Goal: Task Accomplishment & Management: Use online tool/utility

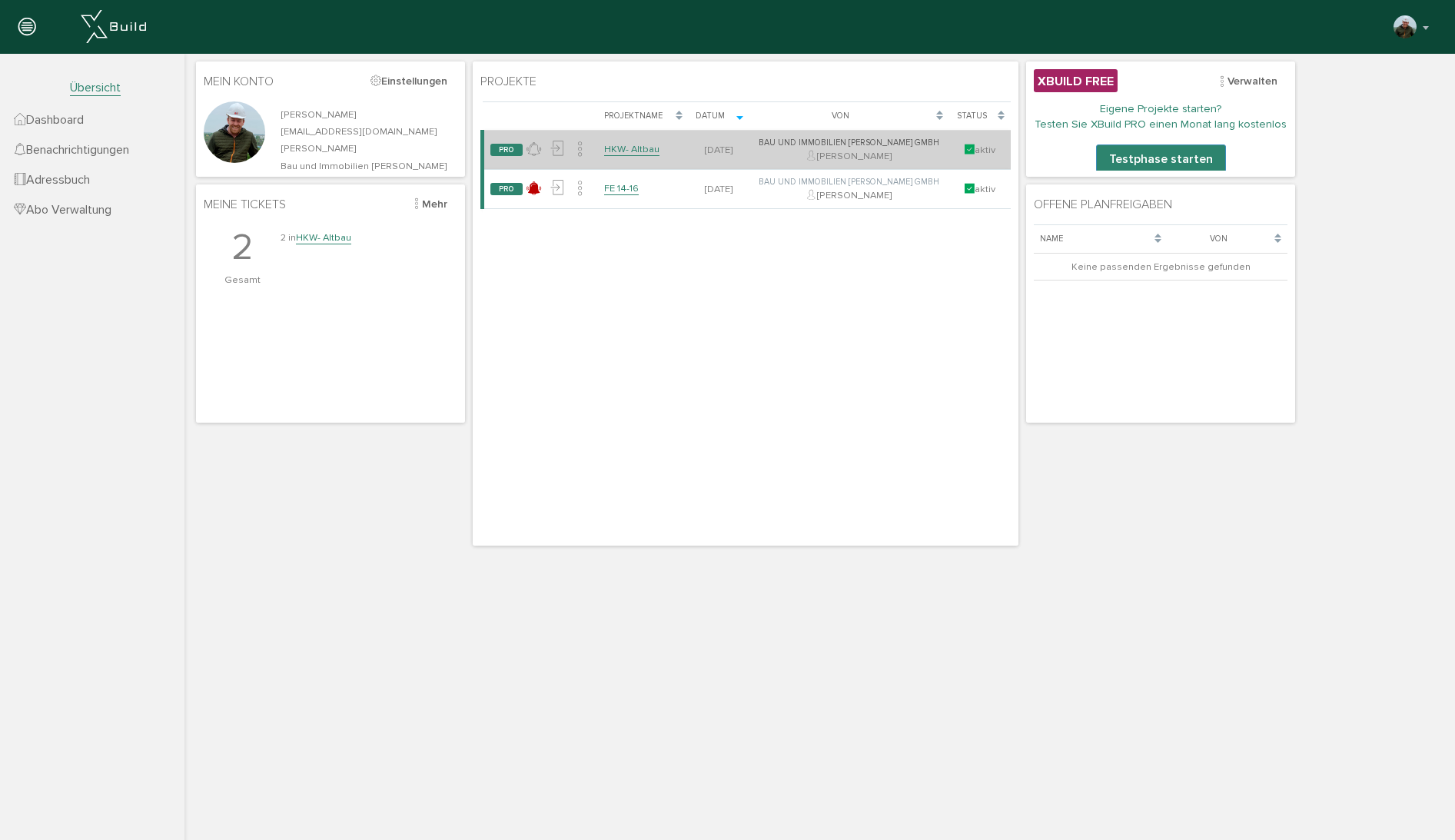
click at [626, 146] on link "HKW- Altbau" at bounding box center [632, 149] width 55 height 13
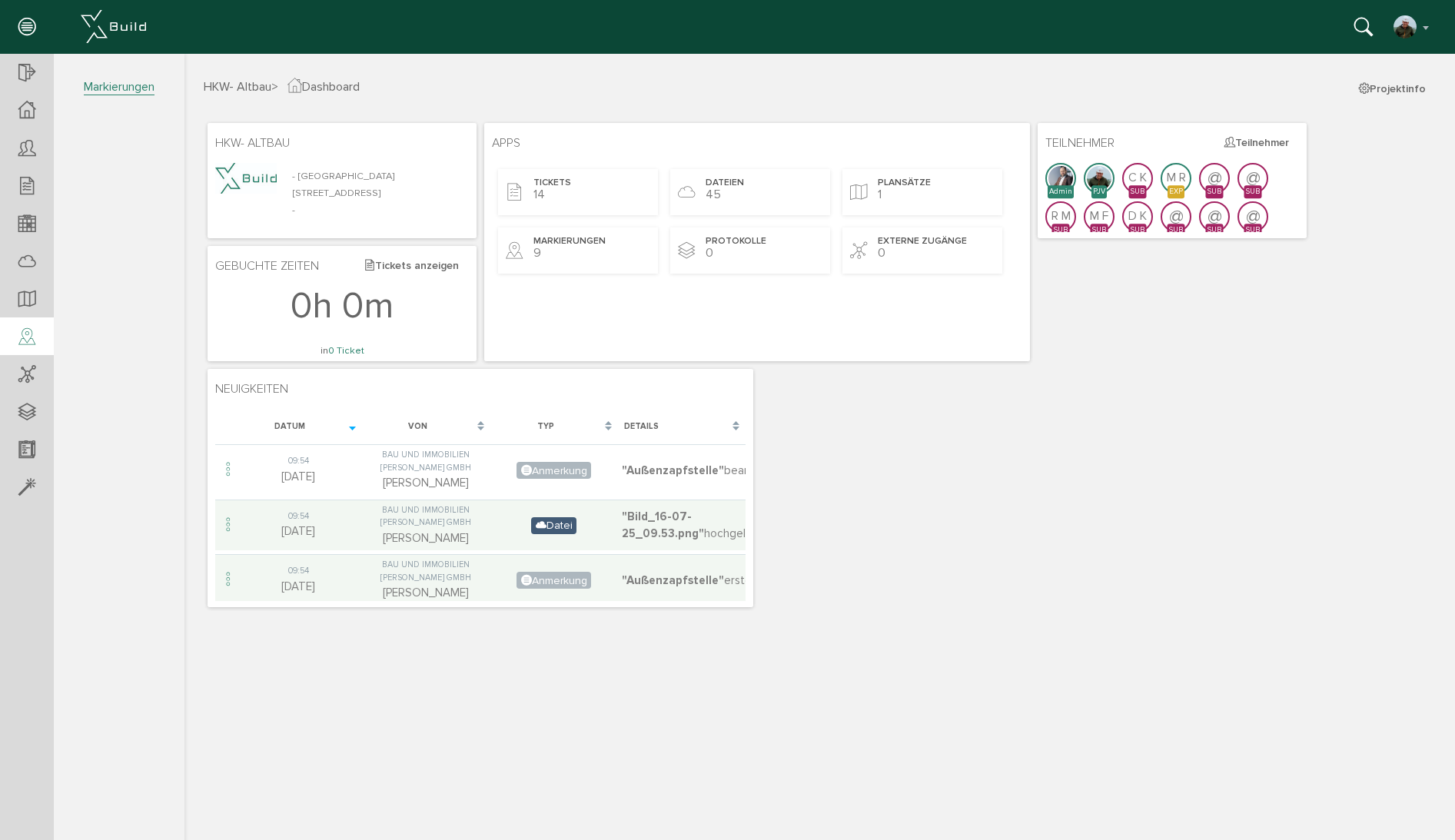
click at [19, 345] on icon at bounding box center [27, 337] width 17 height 22
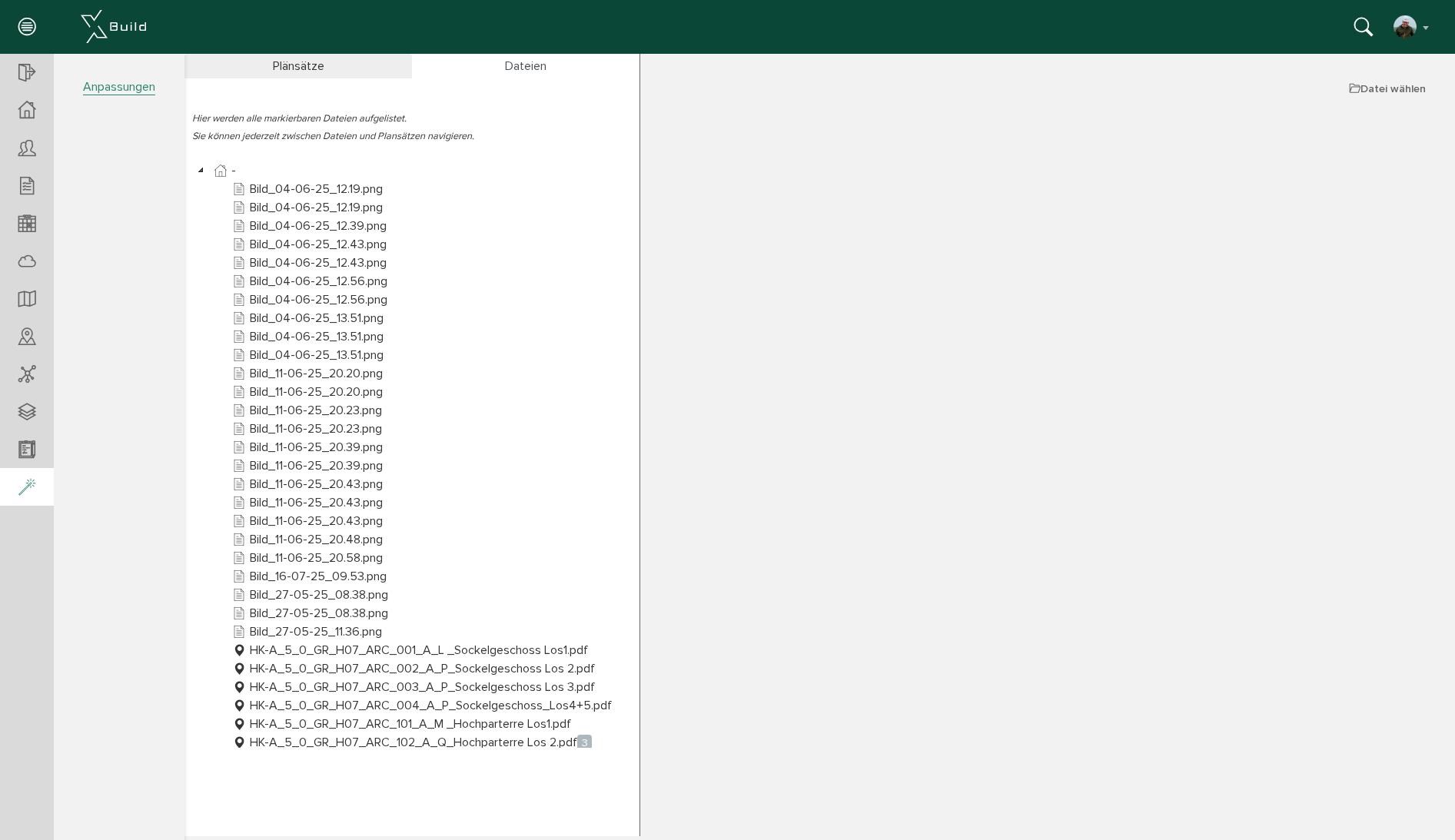
click at [26, 483] on icon at bounding box center [27, 488] width 17 height 22
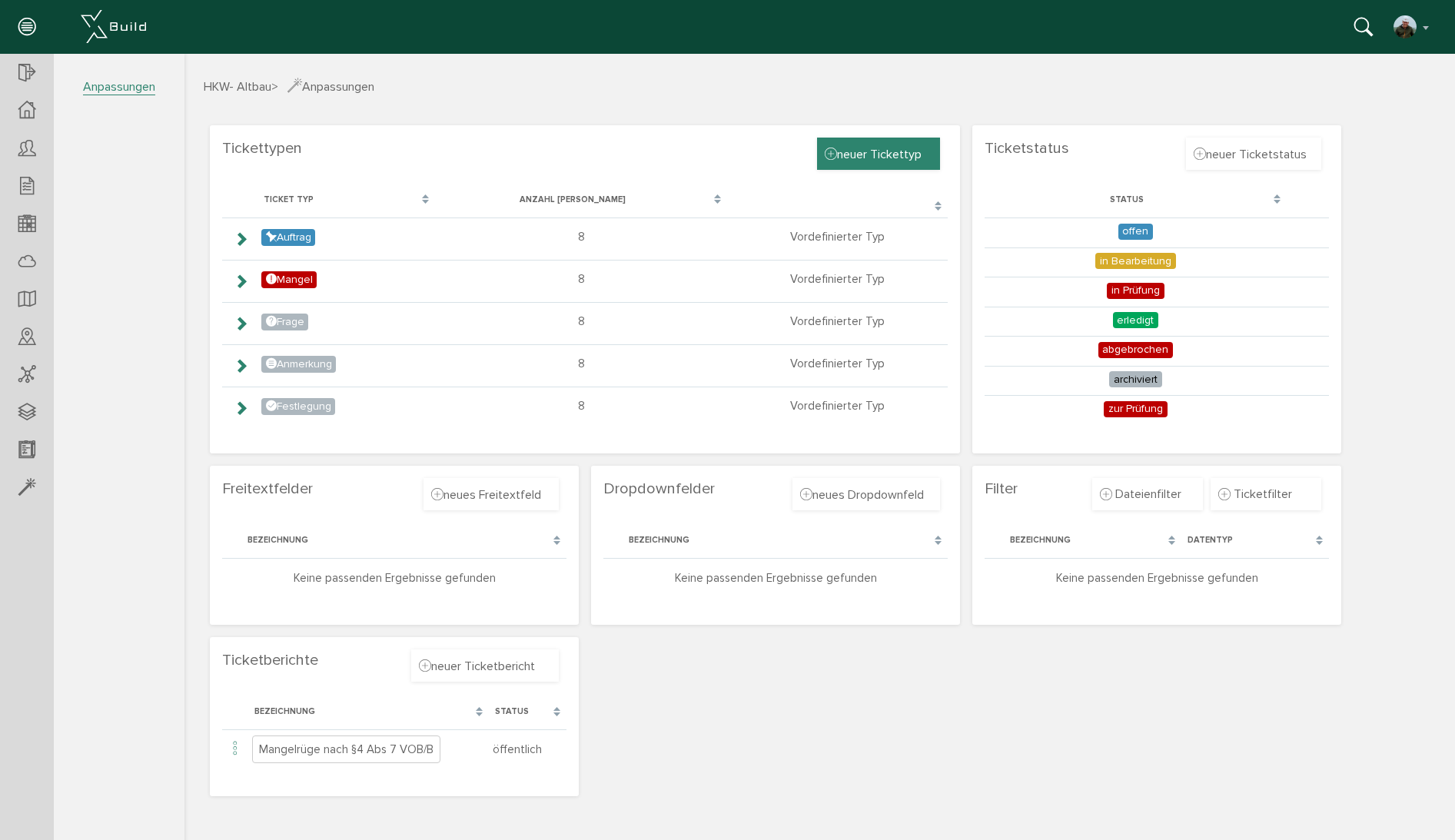
click at [883, 152] on span "neuer Tickettyp" at bounding box center [873, 153] width 97 height 17
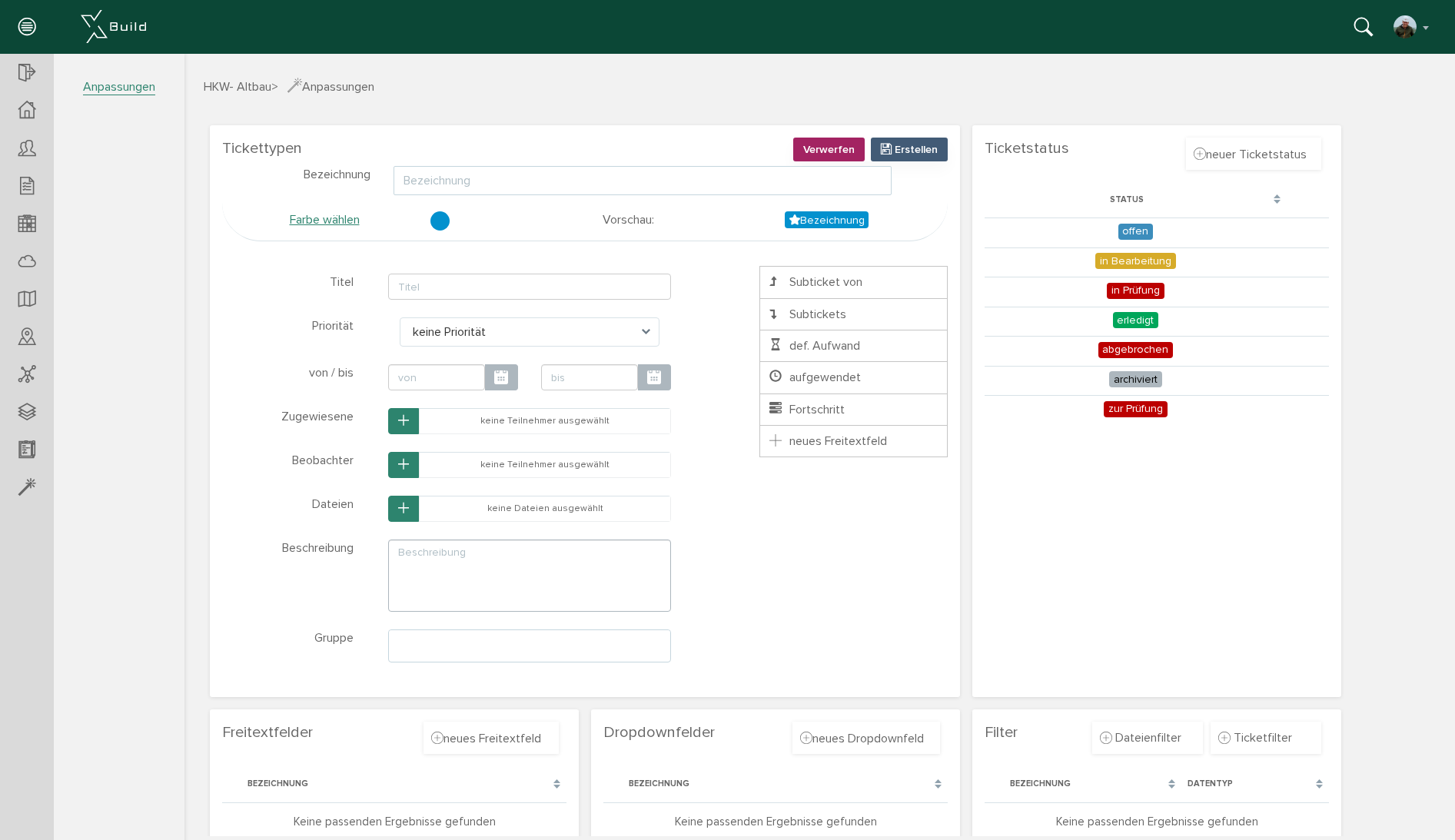
click at [453, 174] on input "text" at bounding box center [642, 180] width 498 height 29
type input "Bautenstand"
click at [445, 282] on input "text" at bounding box center [529, 286] width 283 height 26
click at [438, 284] on input "text" at bounding box center [529, 286] width 283 height 26
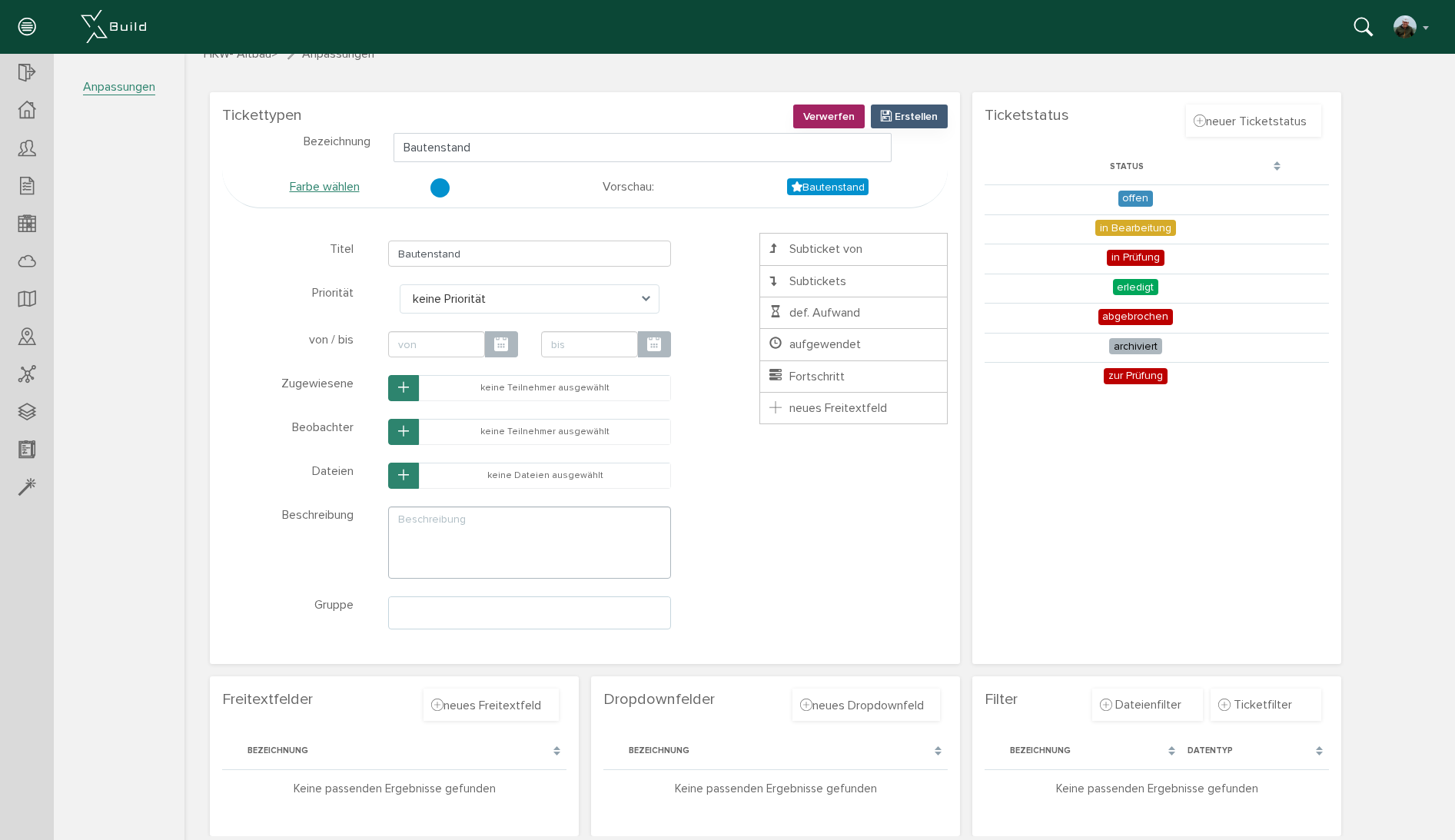
scroll to position [19, 0]
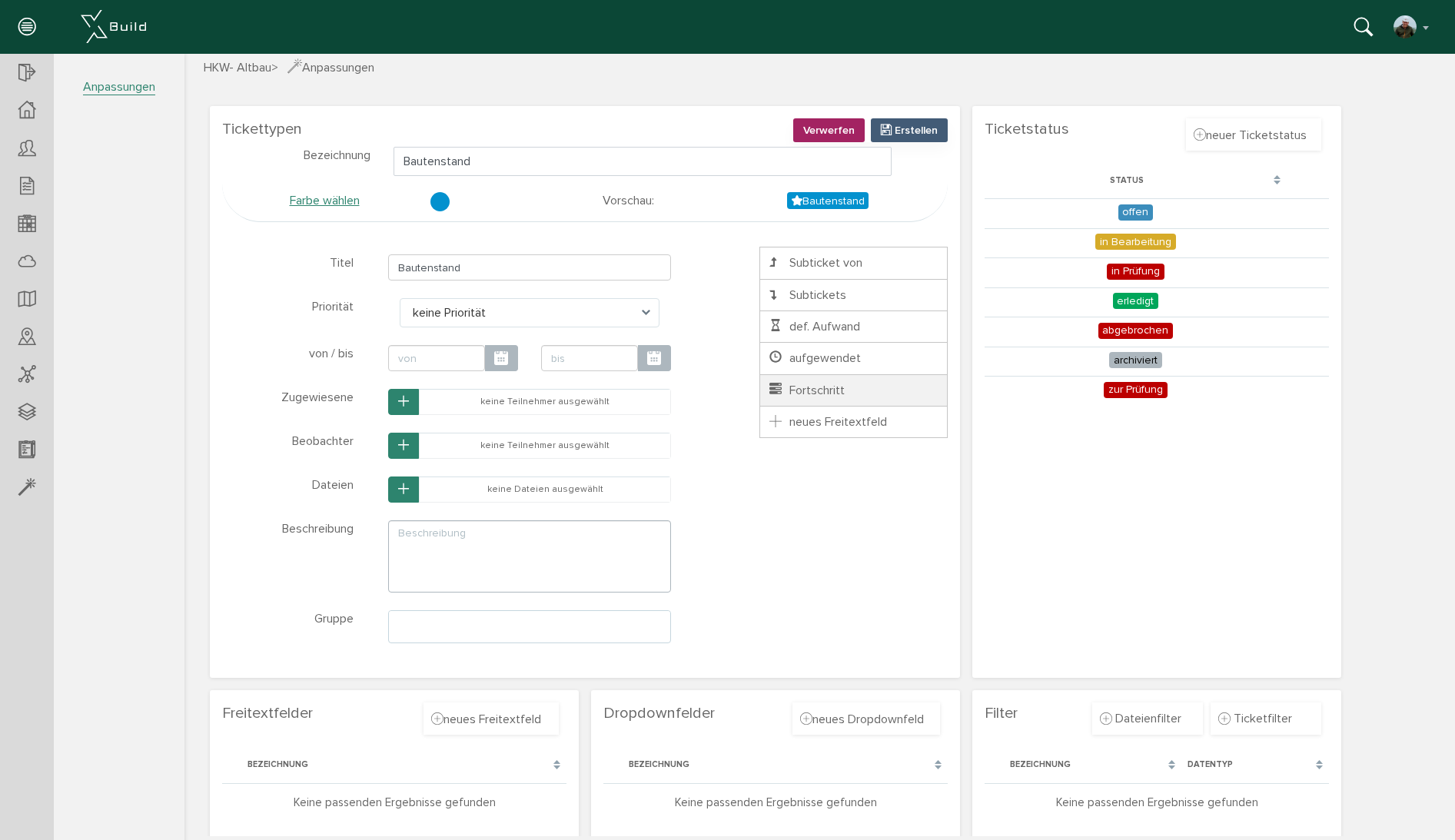
click at [819, 389] on span "Fortschritt" at bounding box center [806, 390] width 78 height 16
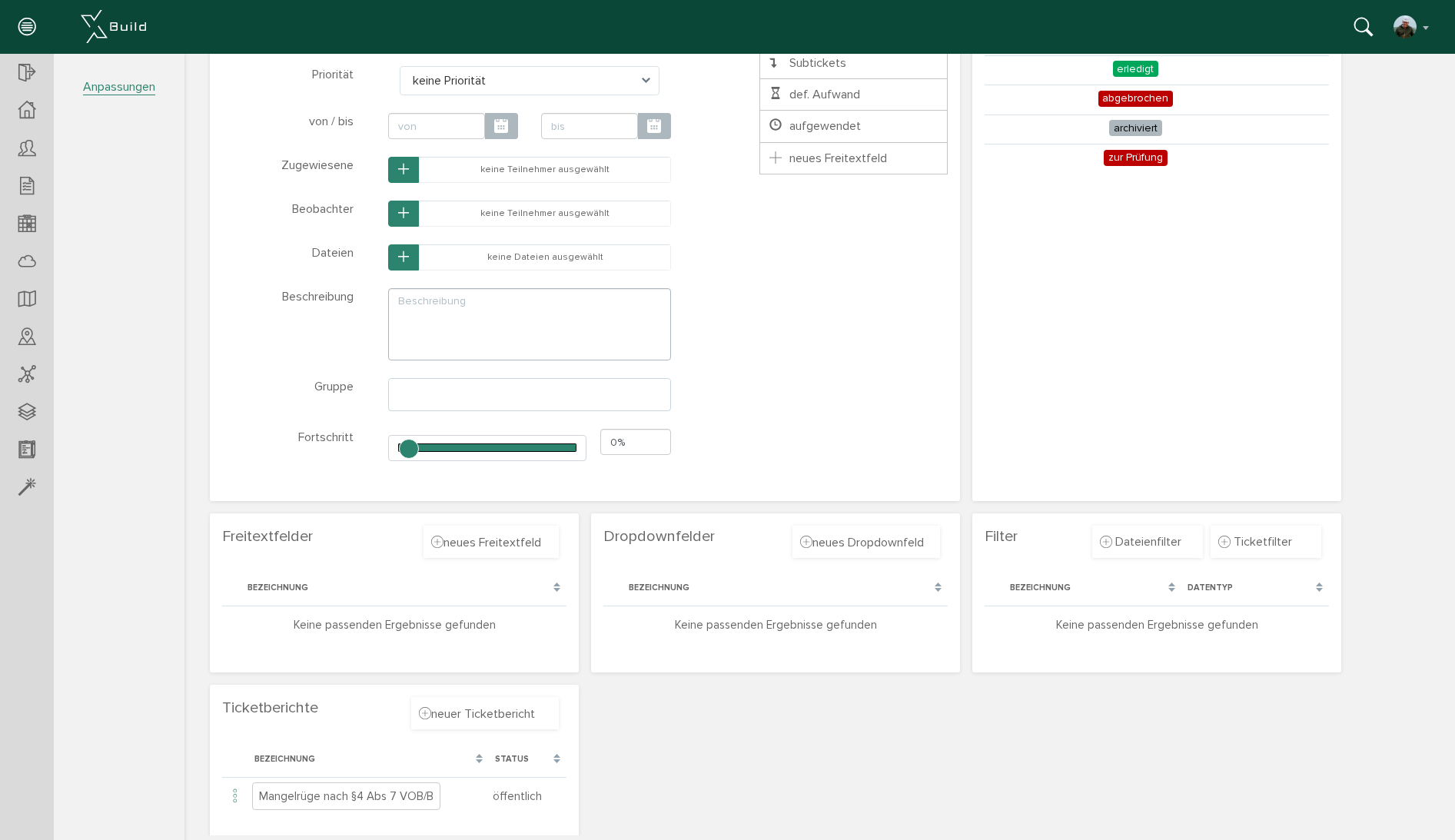
scroll to position [265, 0]
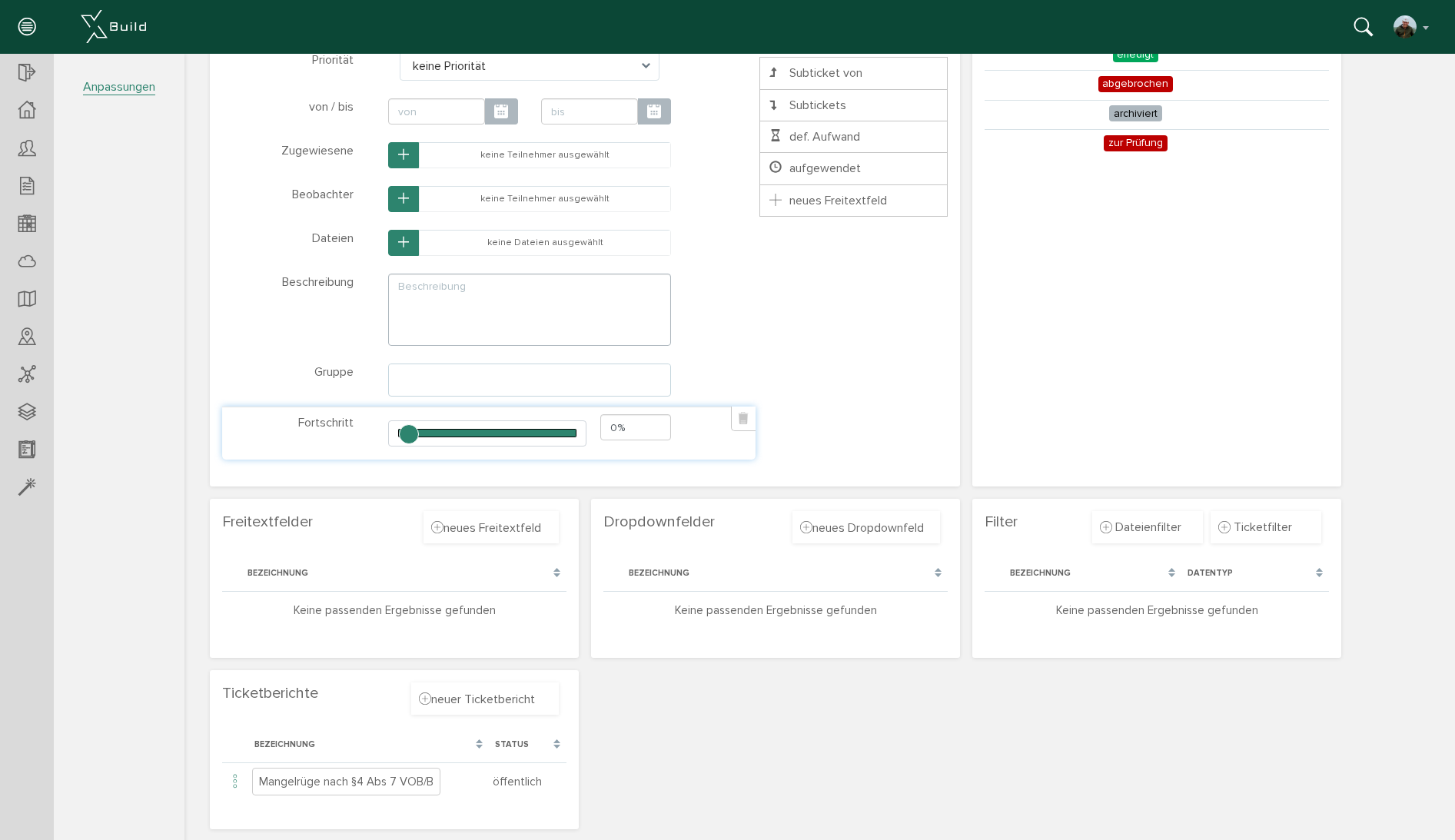
type input "Bautenstand"
drag, startPoint x: 463, startPoint y: 432, endPoint x: 548, endPoint y: 440, distance: 85.4
click at [548, 440] on input "range" at bounding box center [487, 434] width 198 height 26
drag, startPoint x: 551, startPoint y: 437, endPoint x: 389, endPoint y: 439, distance: 162.0
click at [389, 439] on input "range" at bounding box center [487, 434] width 198 height 26
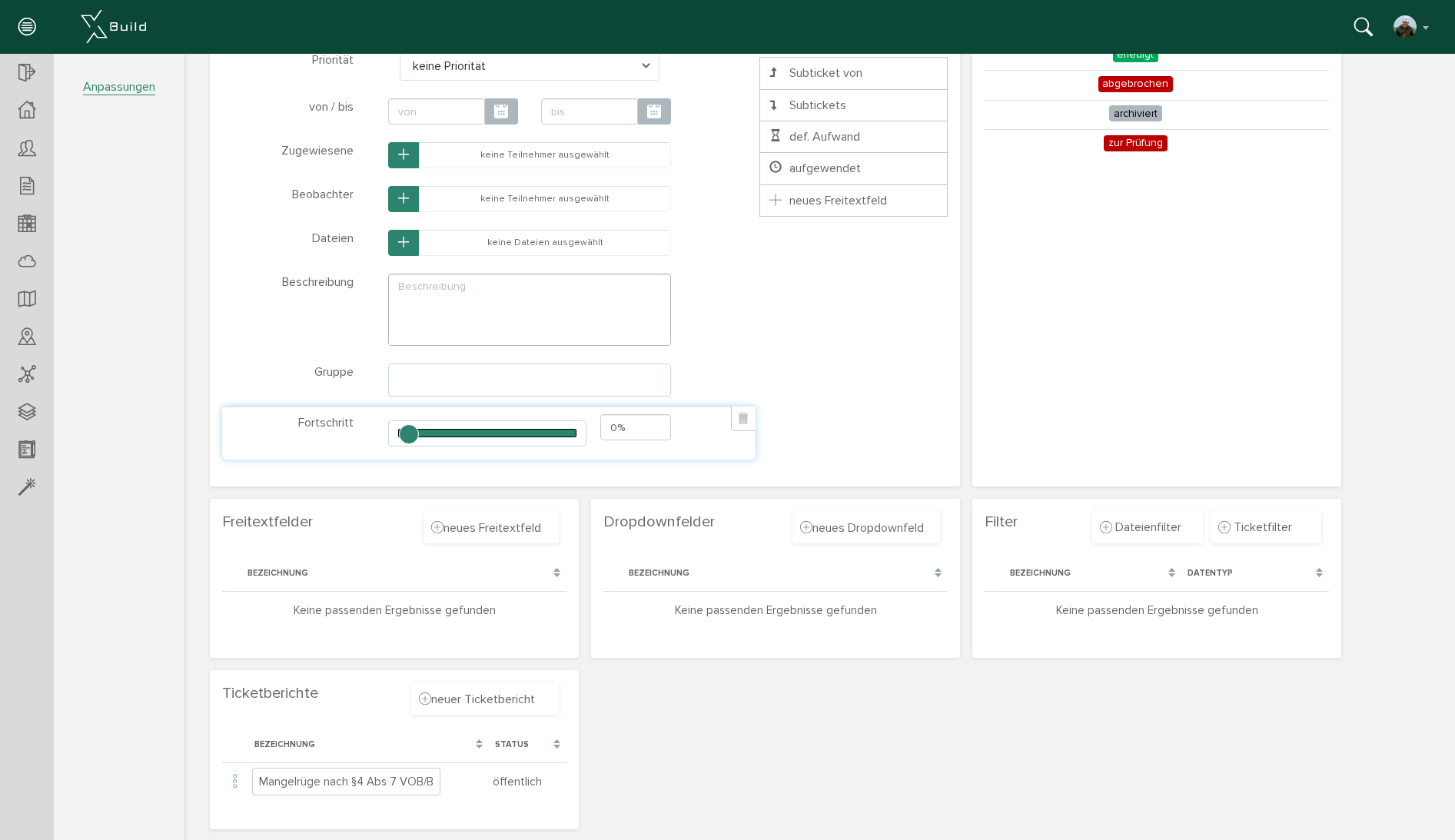
drag, startPoint x: 408, startPoint y: 434, endPoint x: 399, endPoint y: 447, distance: 15.8
click at [399, 447] on div "0%" at bounding box center [530, 433] width 306 height 37
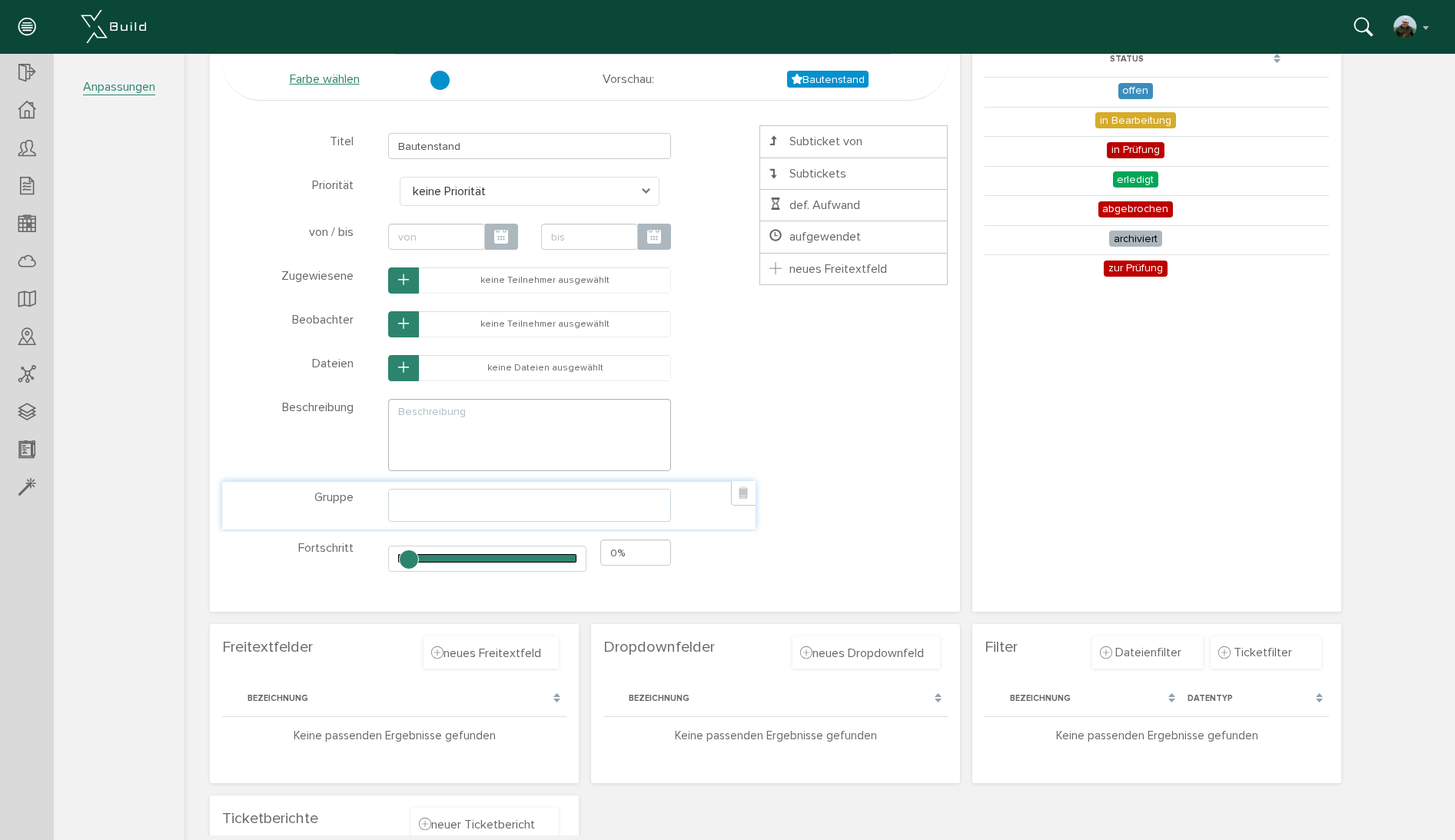
scroll to position [121, 0]
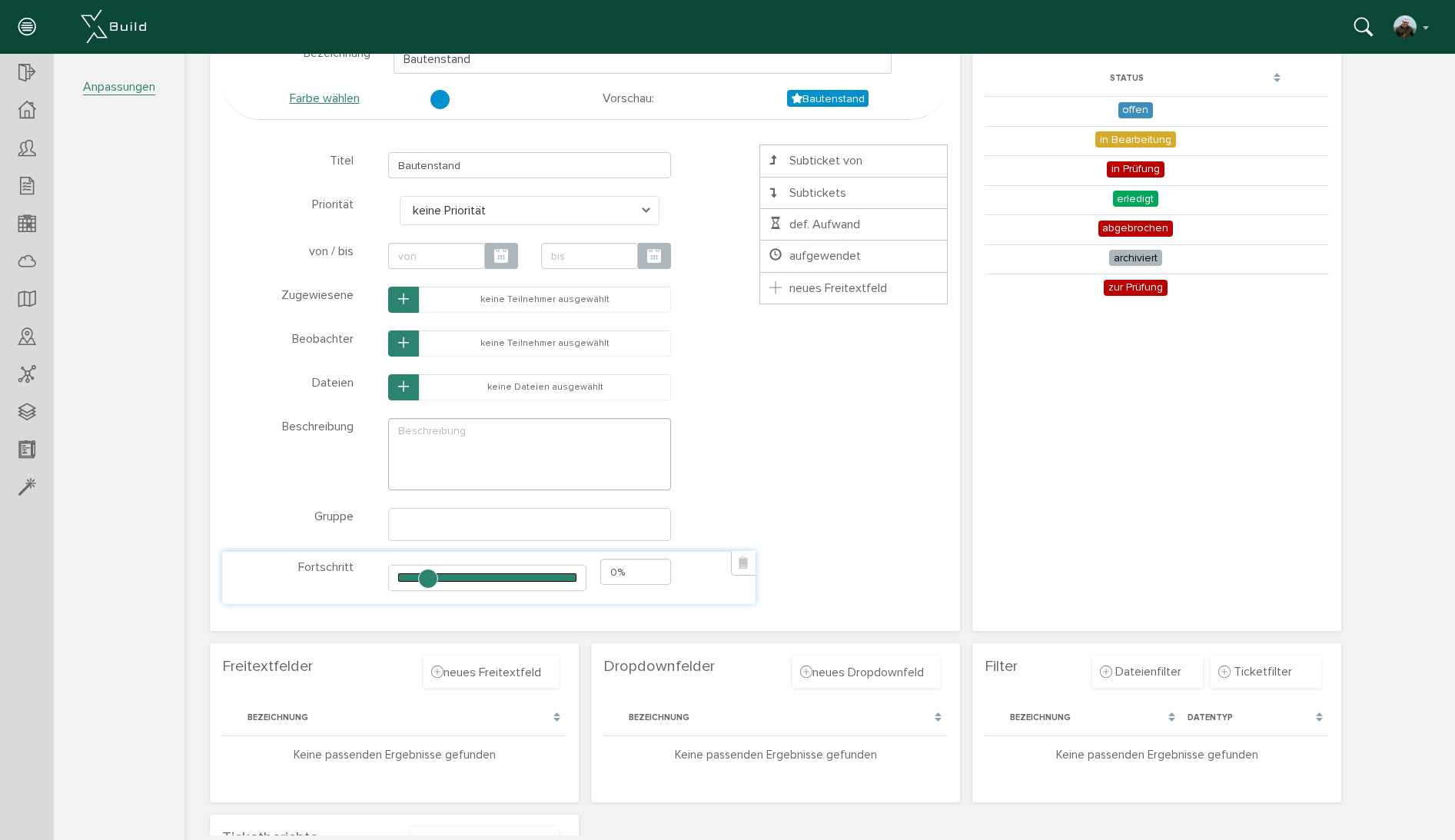
drag, startPoint x: 409, startPoint y: 572, endPoint x: 427, endPoint y: 575, distance: 18.2
click at [427, 575] on input "range" at bounding box center [487, 578] width 198 height 26
drag, startPoint x: 422, startPoint y: 576, endPoint x: 403, endPoint y: 582, distance: 19.9
type input "0"
click at [403, 582] on input "range" at bounding box center [487, 578] width 198 height 26
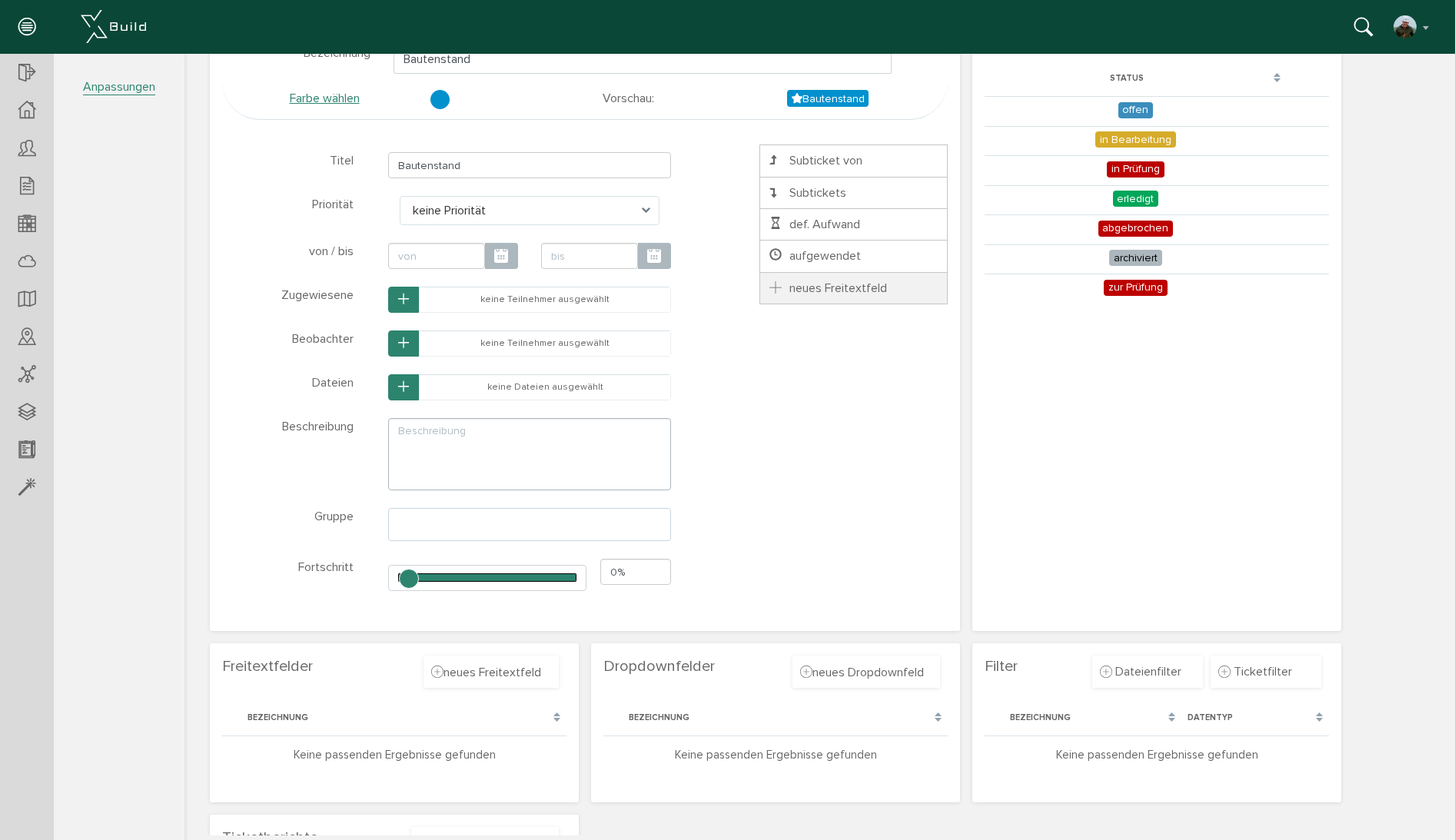
click at [831, 283] on span "neues Freitextfeld" at bounding box center [827, 288] width 120 height 16
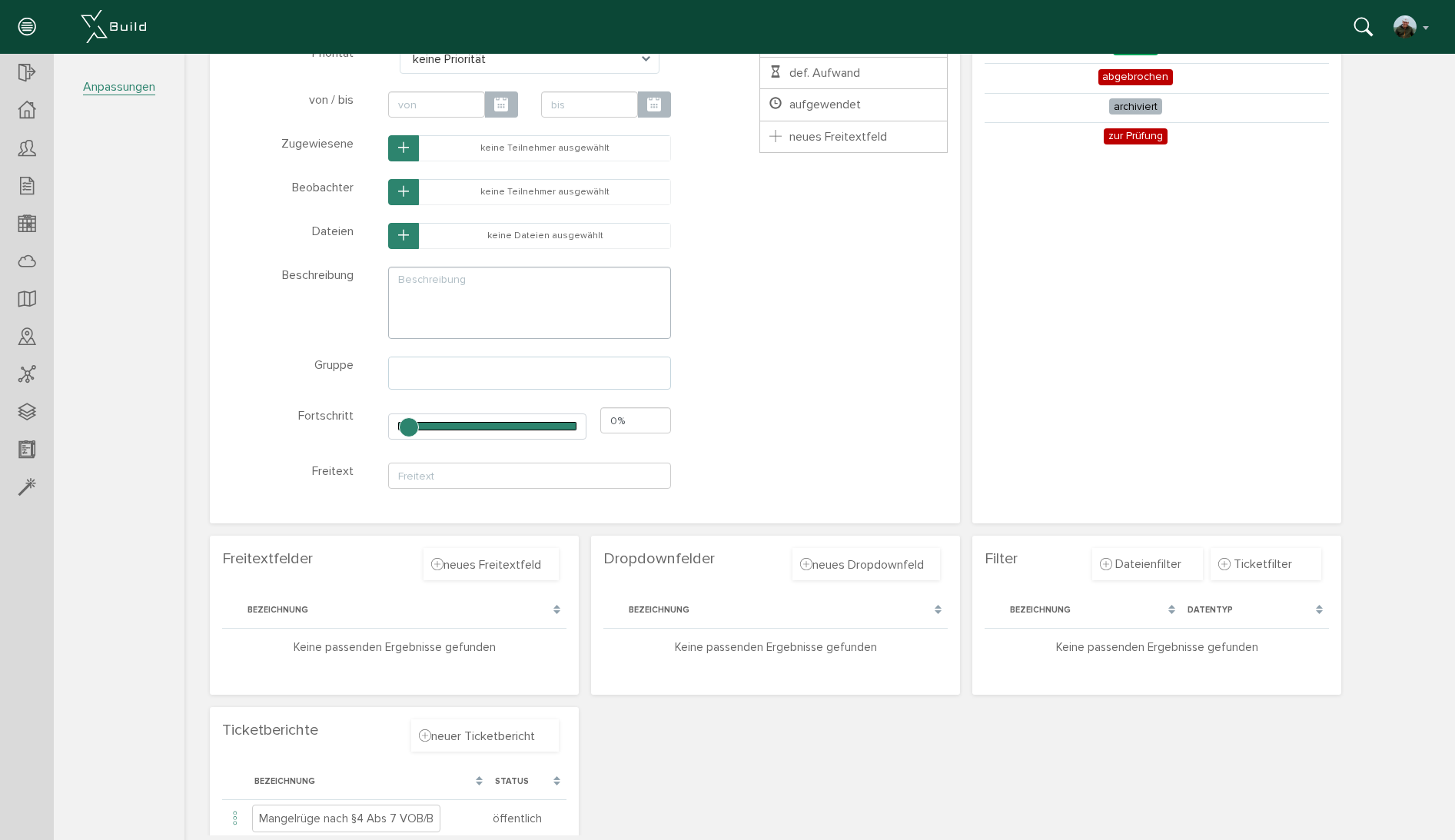
scroll to position [310, 0]
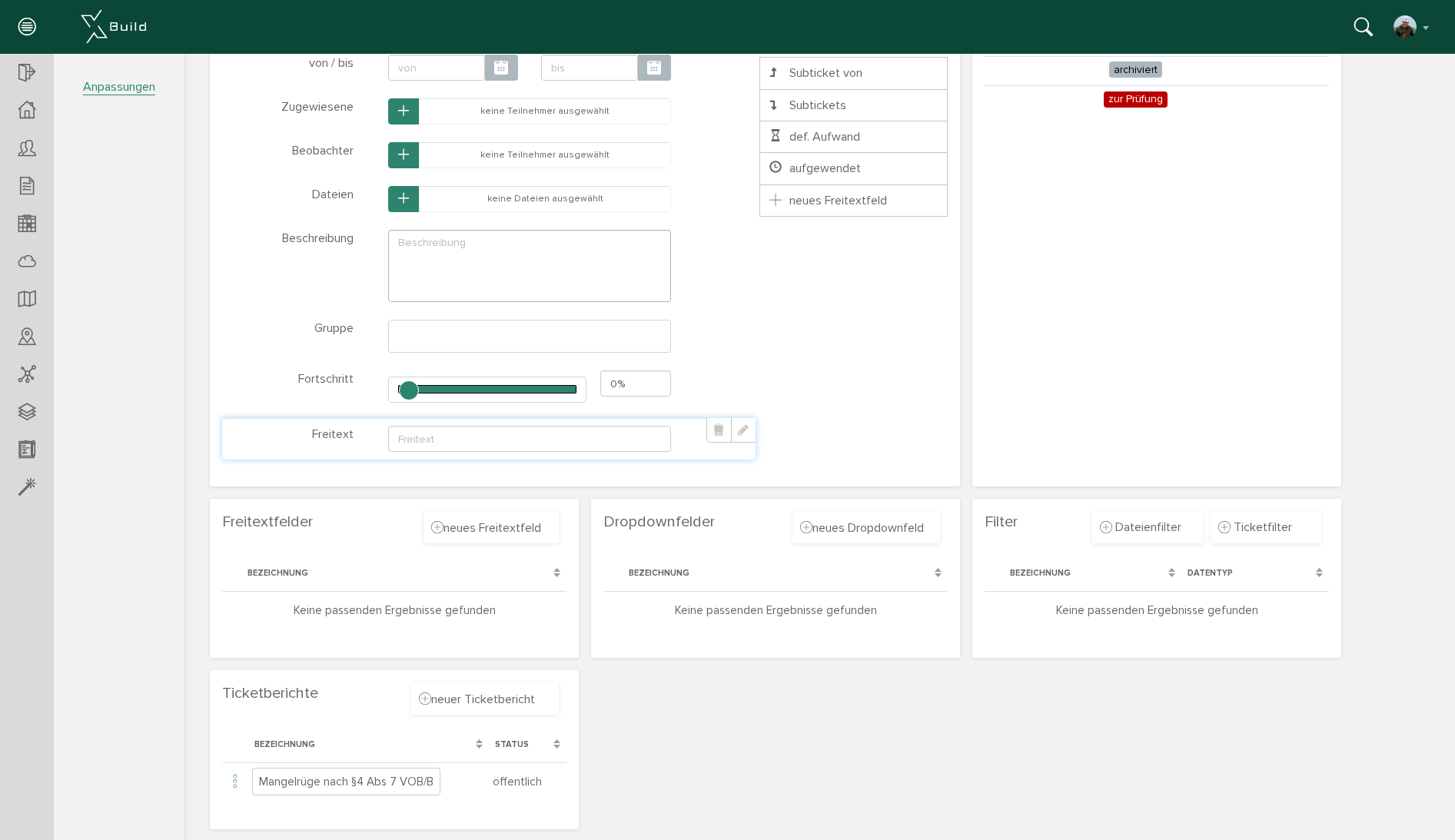
click at [493, 443] on input "text" at bounding box center [529, 439] width 283 height 26
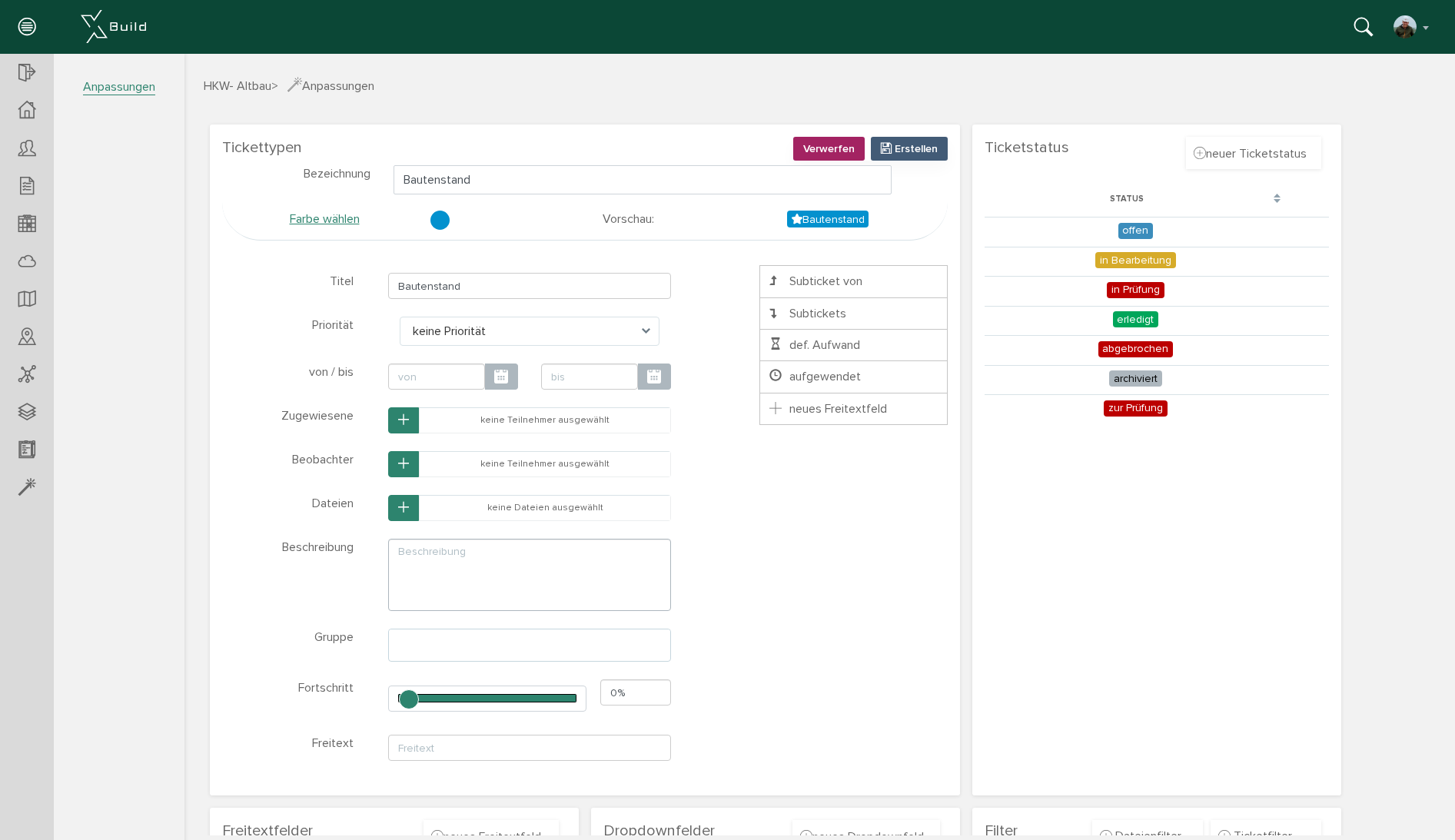
scroll to position [0, 0]
